Goal: Download file/media

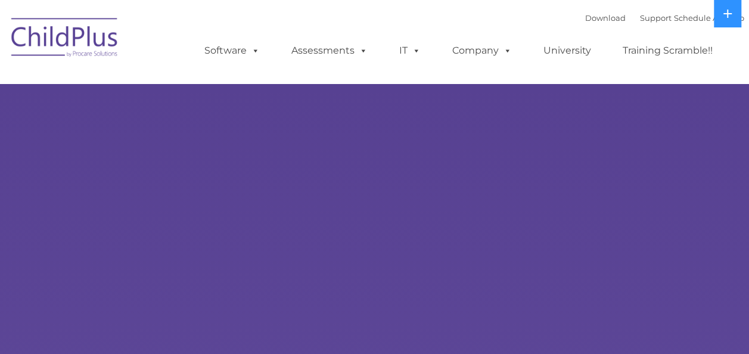
select select "MEDIUM"
type input ""
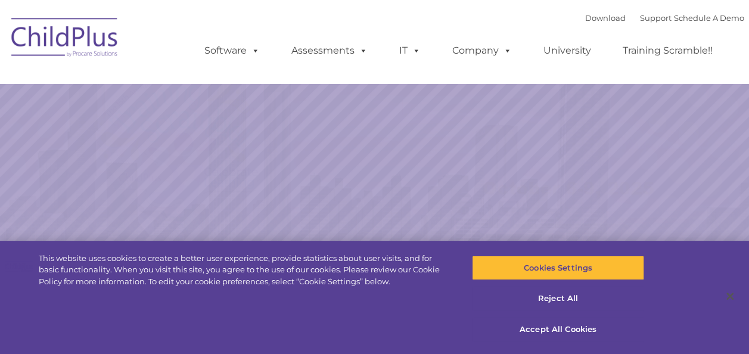
select select "MEDIUM"
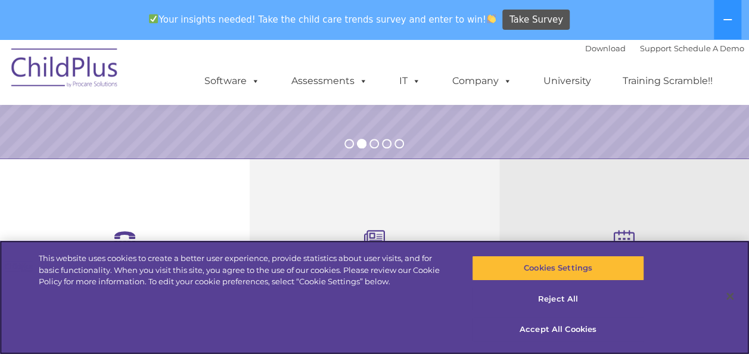
scroll to position [377, 0]
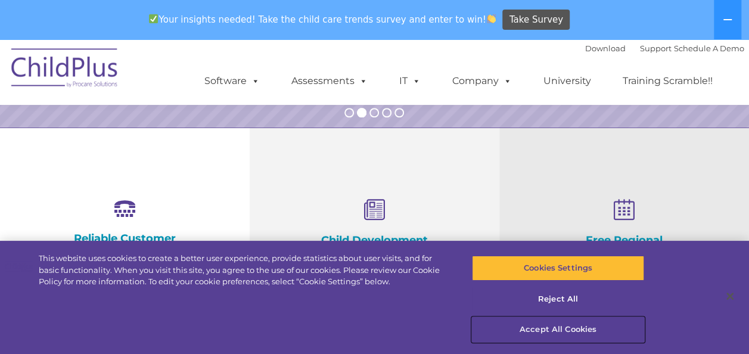
click at [549, 329] on button "Accept All Cookies" at bounding box center [558, 329] width 172 height 25
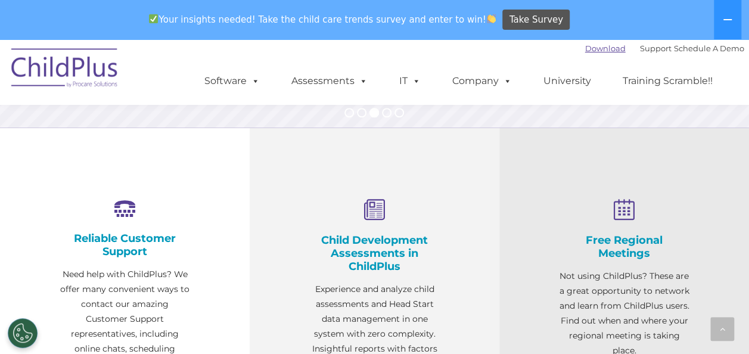
click at [588, 47] on link "Download" at bounding box center [605, 49] width 41 height 10
